Goal: Information Seeking & Learning: Learn about a topic

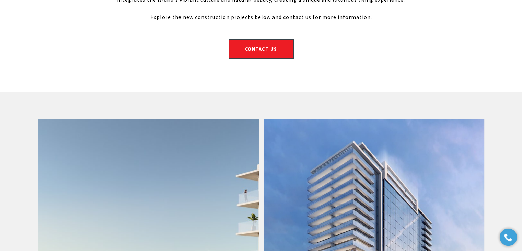
scroll to position [240, 0]
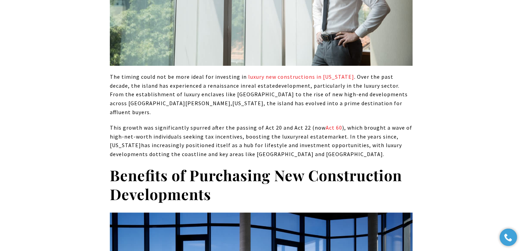
scroll to position [652, 0]
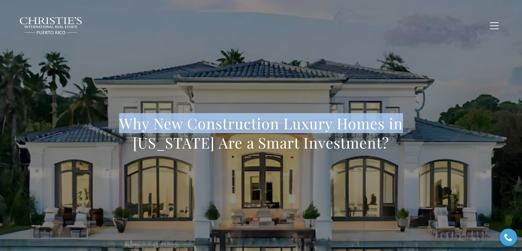
drag, startPoint x: 124, startPoint y: 123, endPoint x: 419, endPoint y: 132, distance: 294.4
click at [419, 132] on div "Why New Construction Luxury Homes in Puerto Rico Are a Smart Investment?" at bounding box center [261, 137] width 481 height 206
drag, startPoint x: 387, startPoint y: 145, endPoint x: 81, endPoint y: 119, distance: 307.4
click at [81, 119] on div "Why New Construction Luxury Homes in Puerto Rico Are a Smart Investment?" at bounding box center [261, 137] width 481 height 206
copy h1 "Why New Construction Luxury Homes in Puerto Rico Are a Smart Investment?"
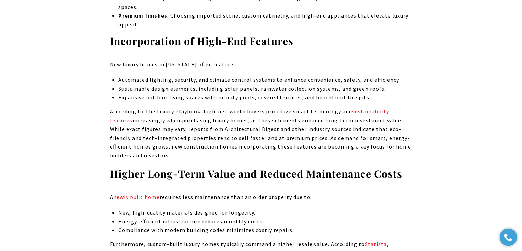
scroll to position [1339, 0]
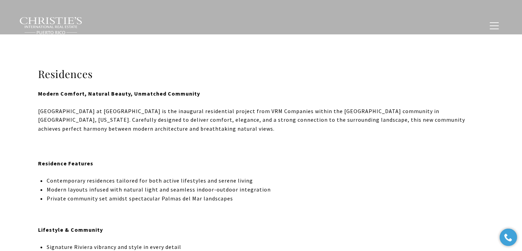
scroll to position [94, 0]
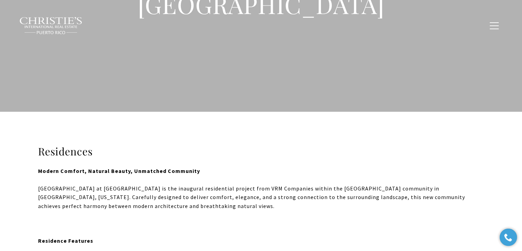
type input "**********"
type input "*********"
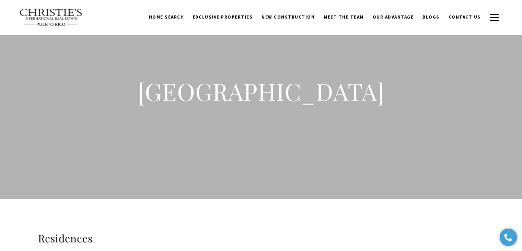
scroll to position [0, 0]
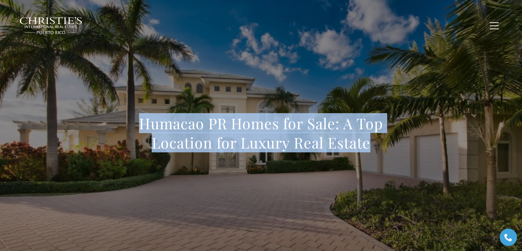
drag, startPoint x: 141, startPoint y: 128, endPoint x: 372, endPoint y: 137, distance: 230.6
click at [372, 137] on h1 "Humacao PR Homes for Sale: A Top Location for Luxury Real Estate" at bounding box center [261, 133] width 303 height 38
copy h1 "Humacao PR Homes for Sale: A Top Location for Luxury Real Estate"
